Goal: Transaction & Acquisition: Obtain resource

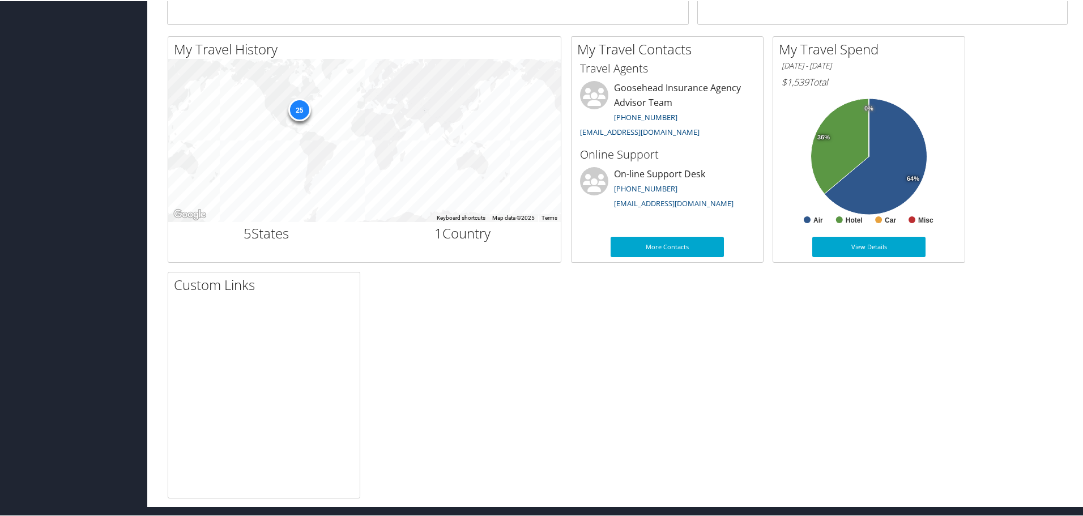
scroll to position [351, 0]
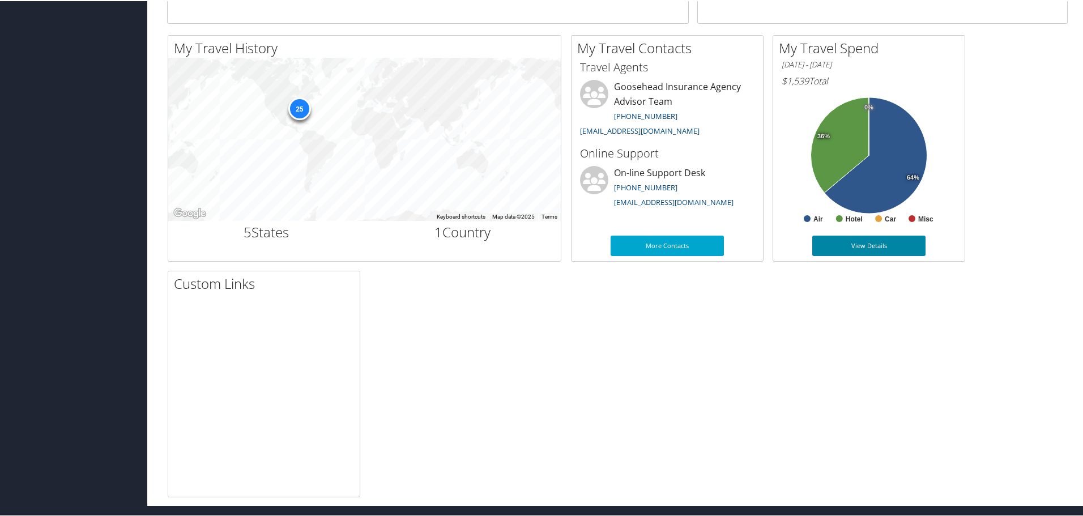
click at [872, 239] on link "View Details" at bounding box center [868, 244] width 113 height 20
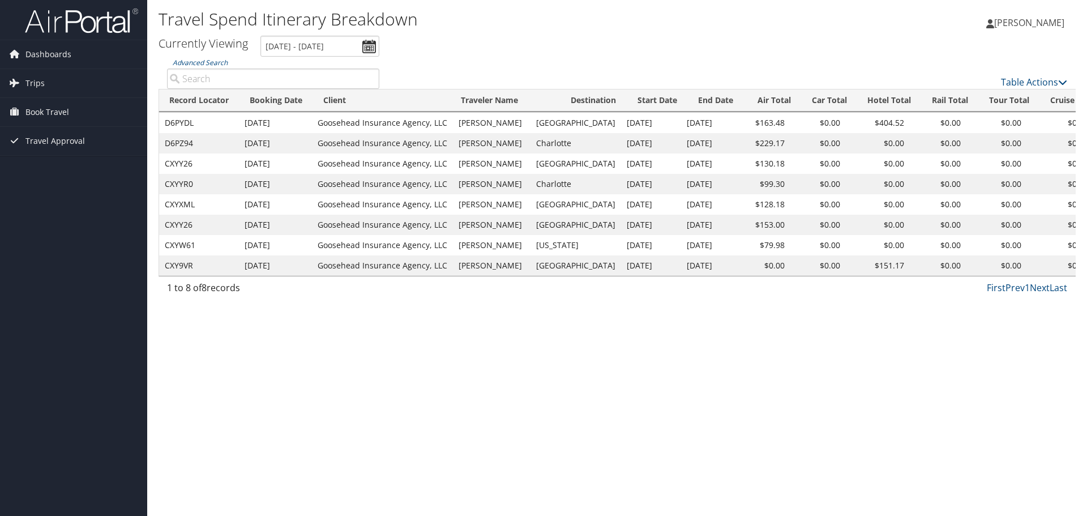
click at [883, 130] on td "$404.52" at bounding box center [878, 123] width 64 height 20
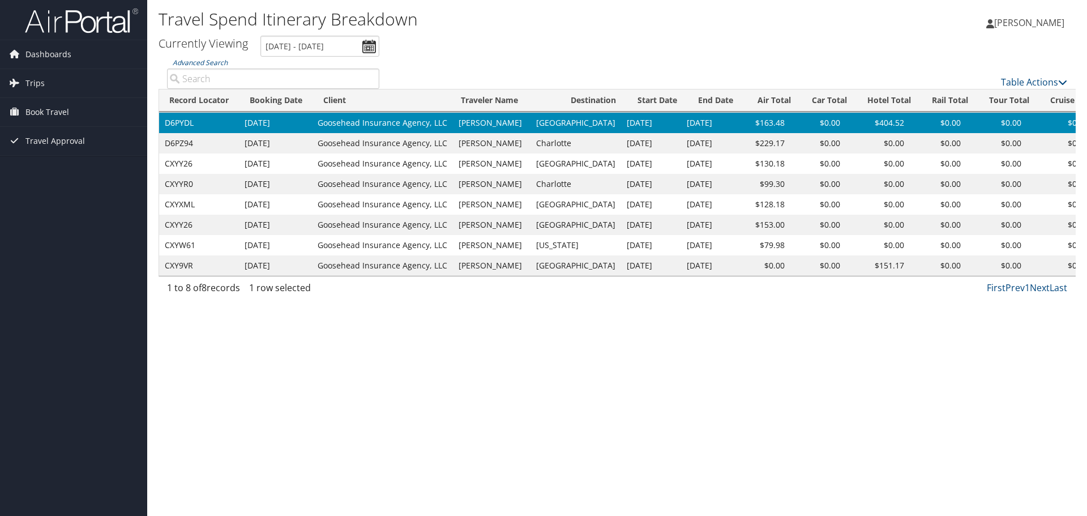
click at [771, 164] on td "$130.18" at bounding box center [764, 163] width 54 height 20
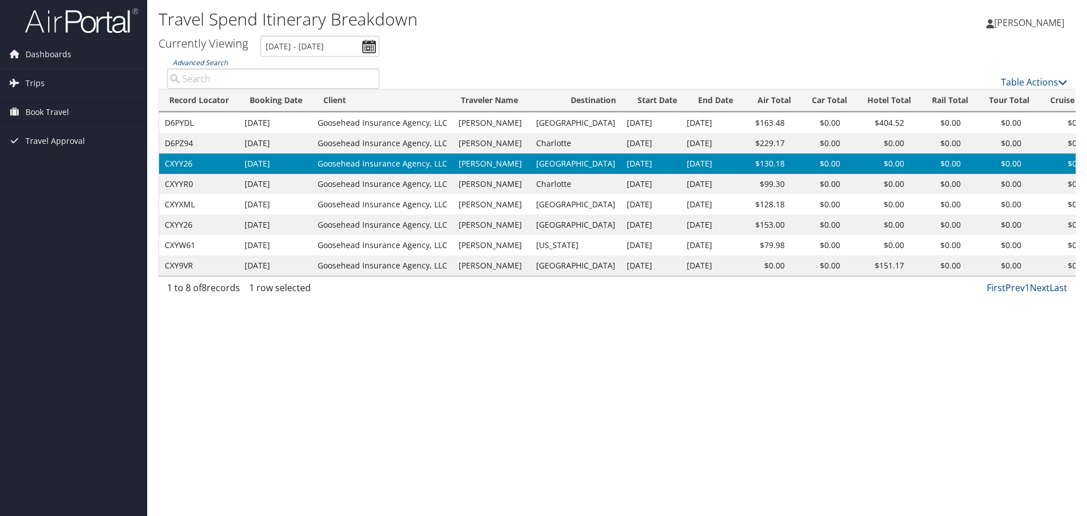
click at [765, 196] on td "$128.18" at bounding box center [764, 204] width 54 height 20
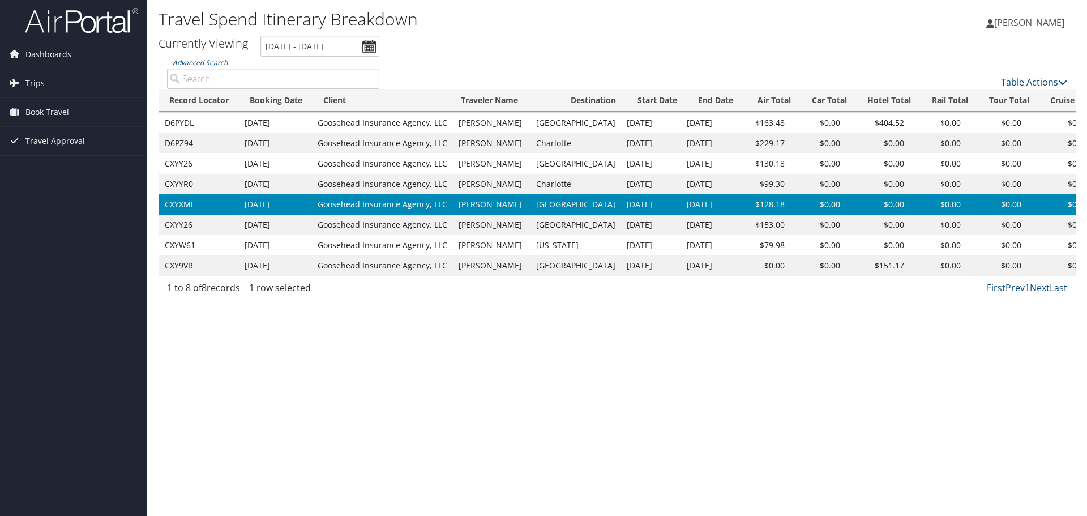
click at [845, 181] on td "$0.00" at bounding box center [817, 184] width 55 height 20
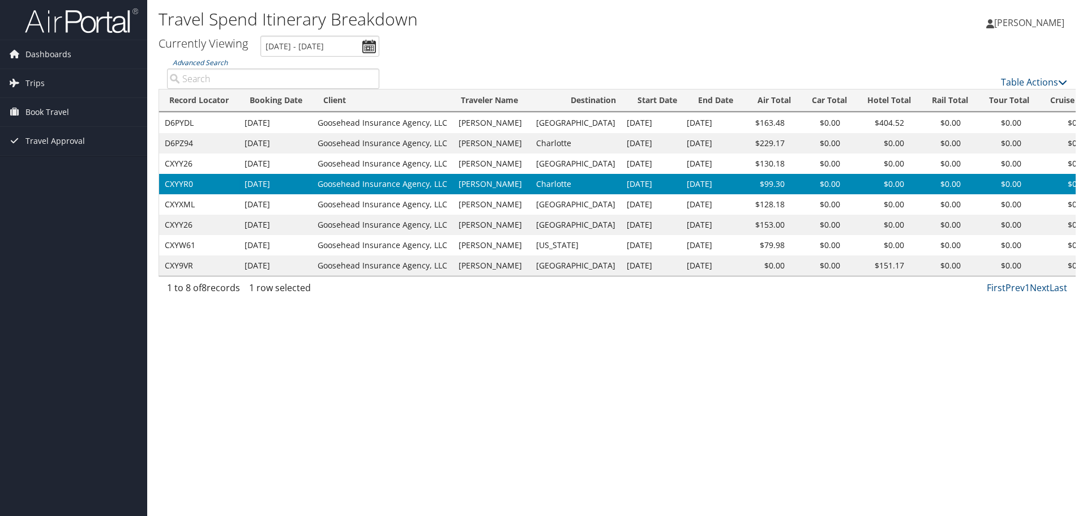
click at [836, 164] on td "$0.00" at bounding box center [817, 163] width 55 height 20
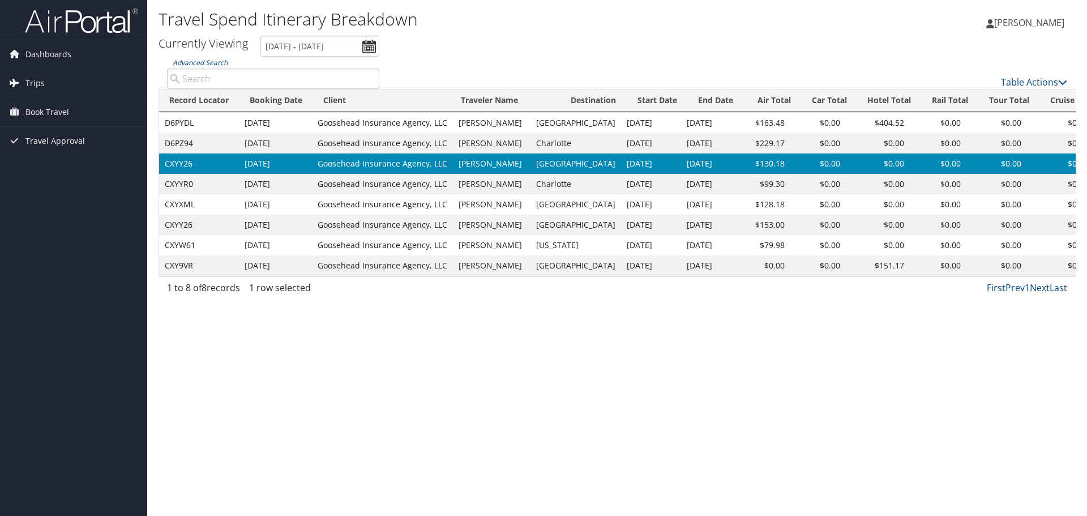
click at [830, 179] on td "$0.00" at bounding box center [817, 184] width 55 height 20
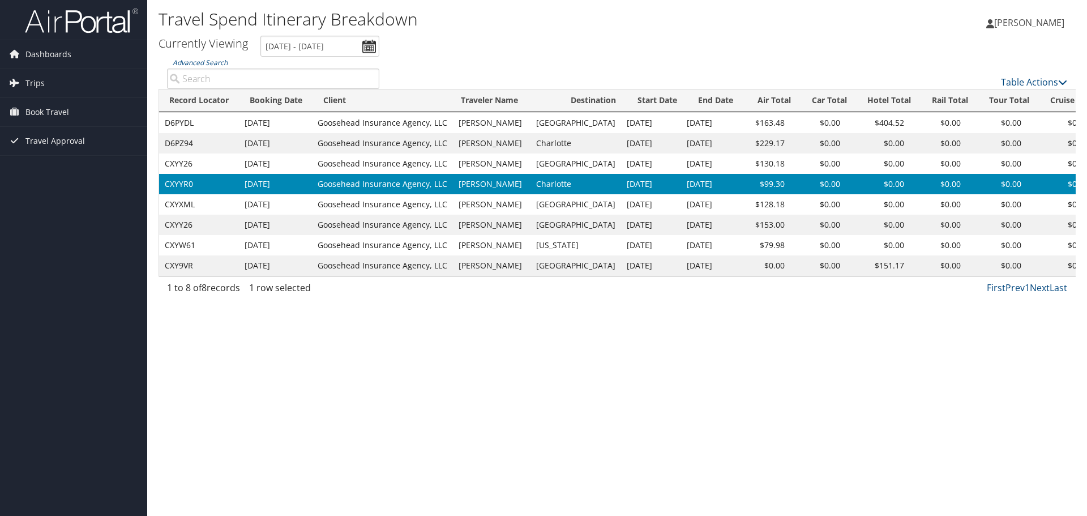
click at [824, 193] on td "$0.00" at bounding box center [817, 184] width 55 height 20
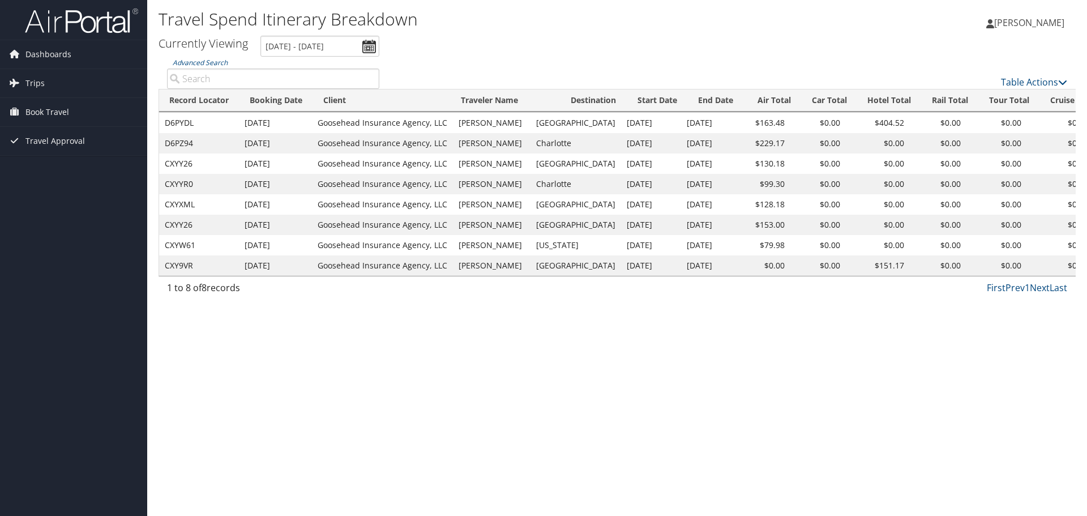
click at [665, 144] on td "Sep 11, 2025" at bounding box center [651, 143] width 60 height 20
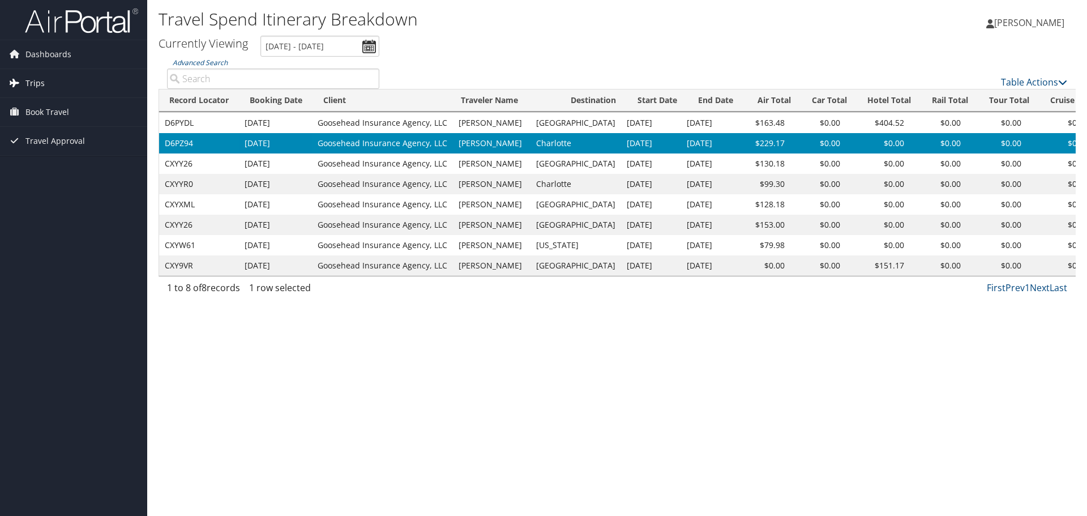
click at [19, 82] on icon at bounding box center [14, 82] width 17 height 17
click at [42, 125] on link "Past Trips" at bounding box center [73, 122] width 147 height 17
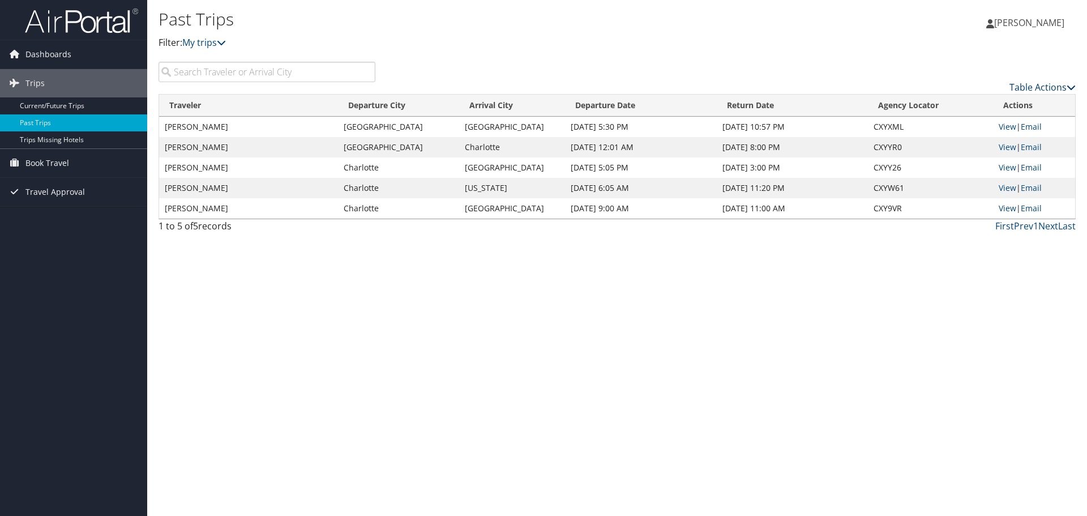
click at [1036, 86] on link "Table Actions" at bounding box center [1043, 87] width 66 height 12
click at [1036, 86] on div at bounding box center [543, 258] width 1087 height 516
click at [1036, 86] on link "Table Actions" at bounding box center [1043, 87] width 66 height 12
click at [1011, 119] on link "Column Visibility" at bounding box center [996, 123] width 149 height 19
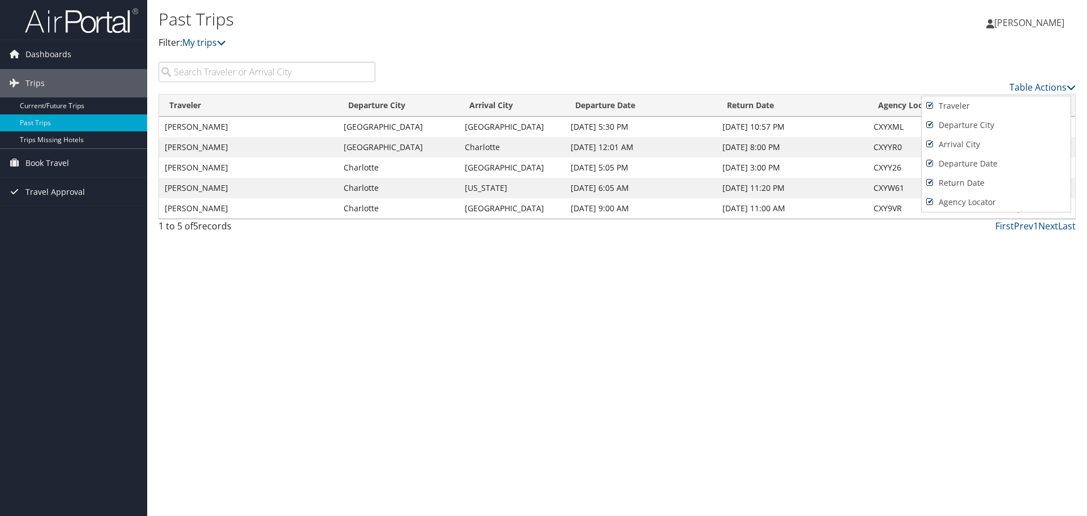
click at [1001, 77] on div at bounding box center [543, 258] width 1087 height 516
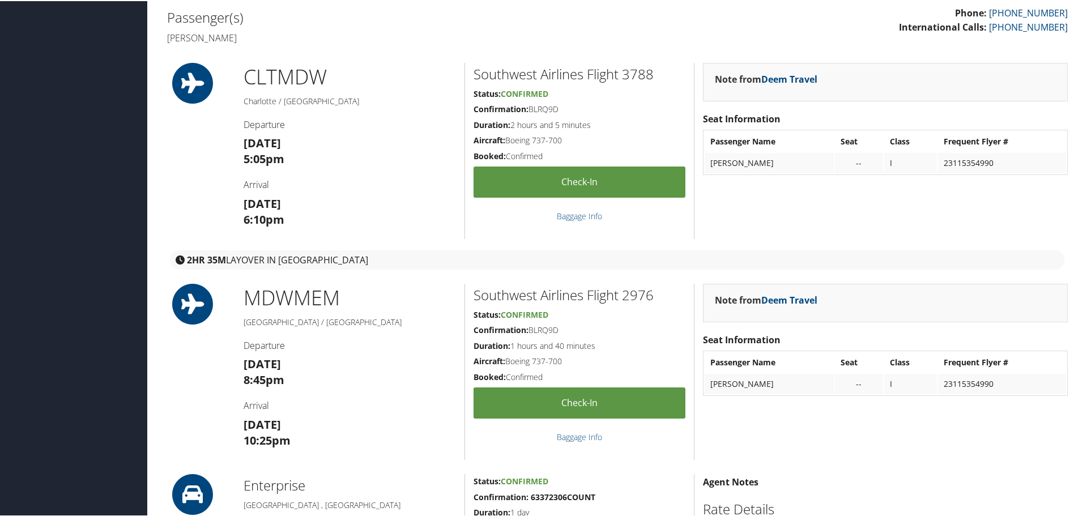
scroll to position [283, 0]
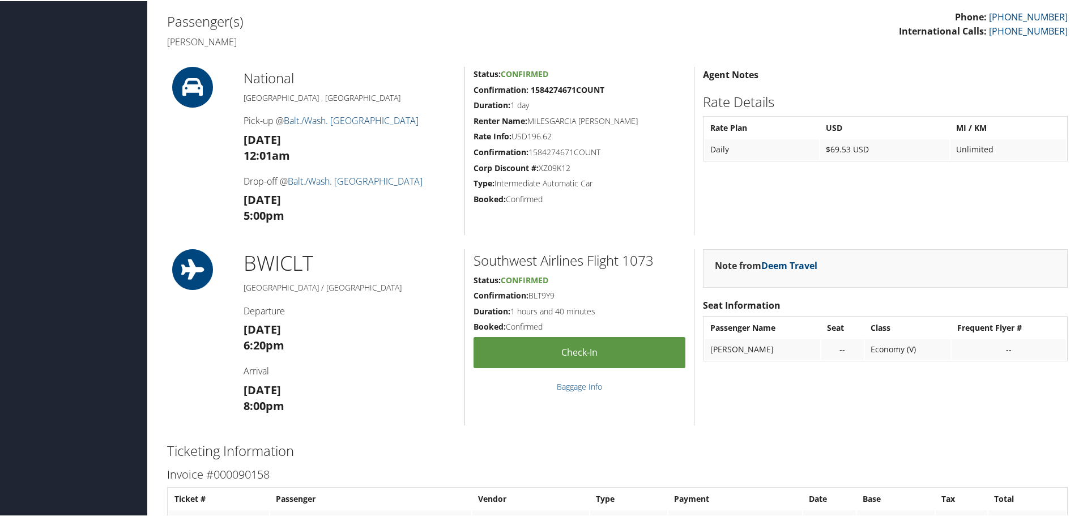
scroll to position [283, 0]
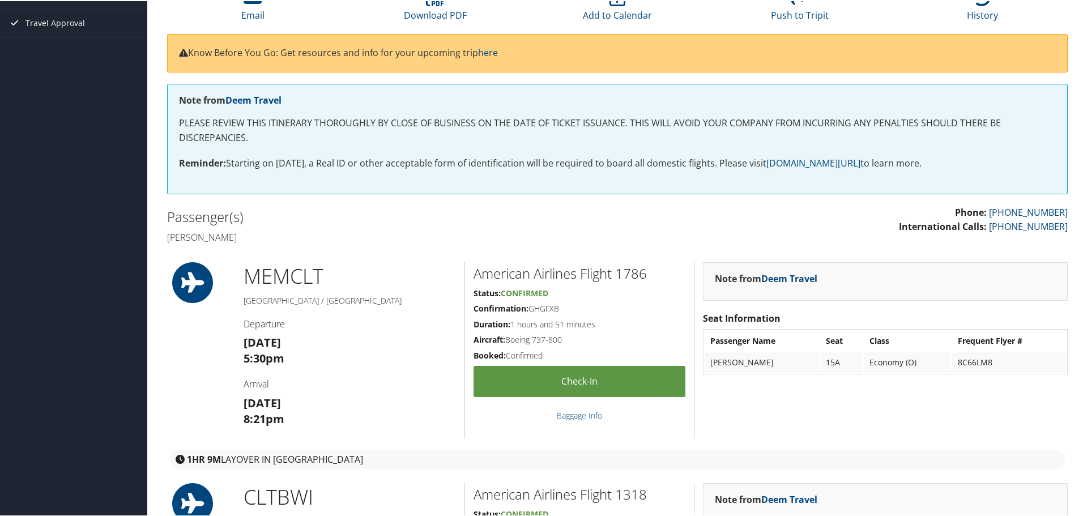
scroll to position [57, 0]
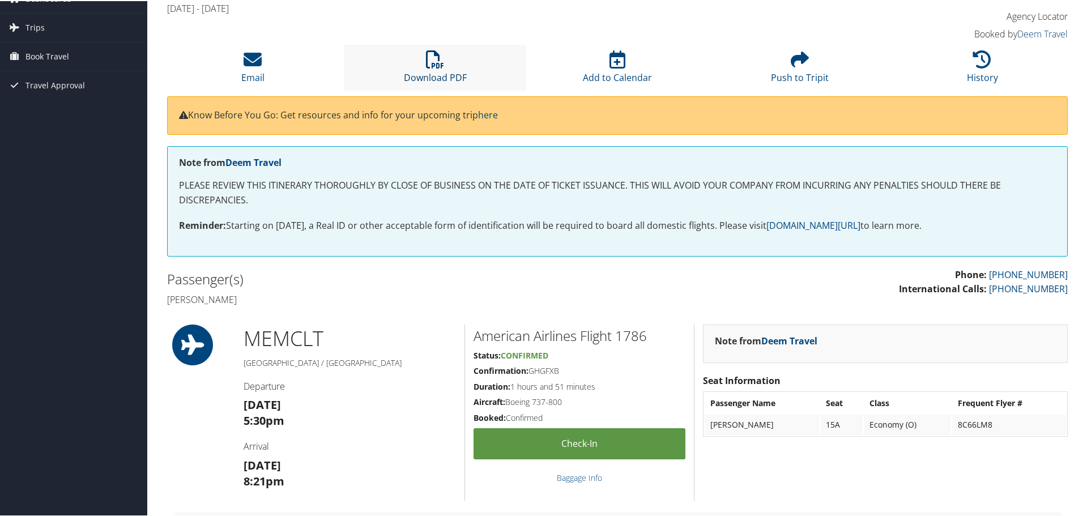
click at [426, 54] on icon at bounding box center [435, 58] width 18 height 18
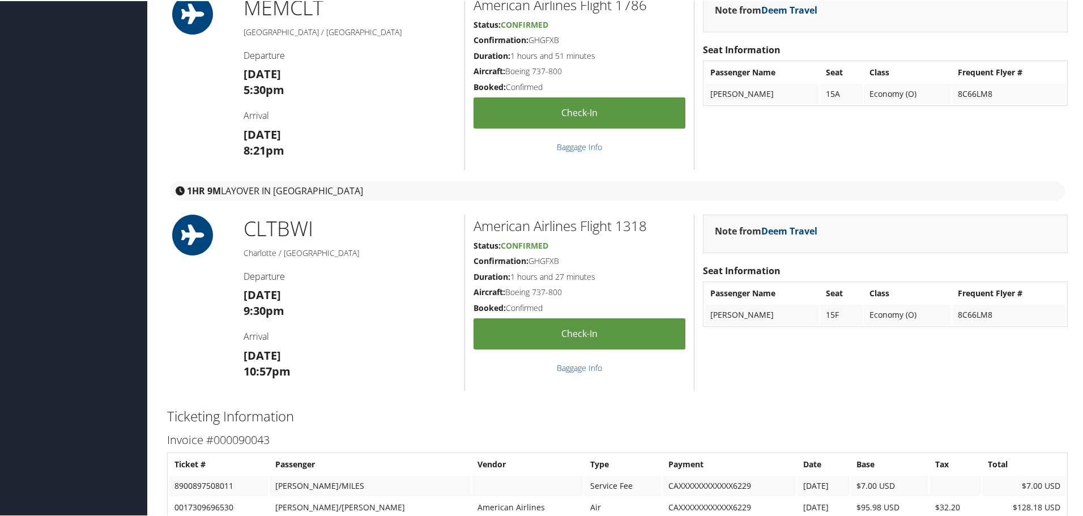
scroll to position [396, 0]
